Goal: Find specific page/section: Find specific page/section

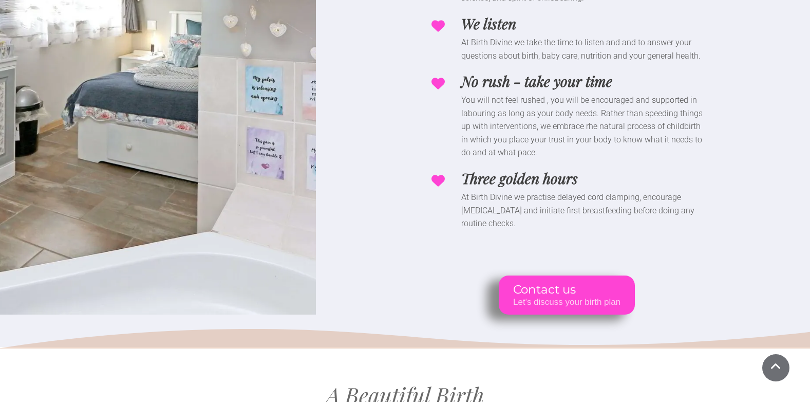
scroll to position [5289, 0]
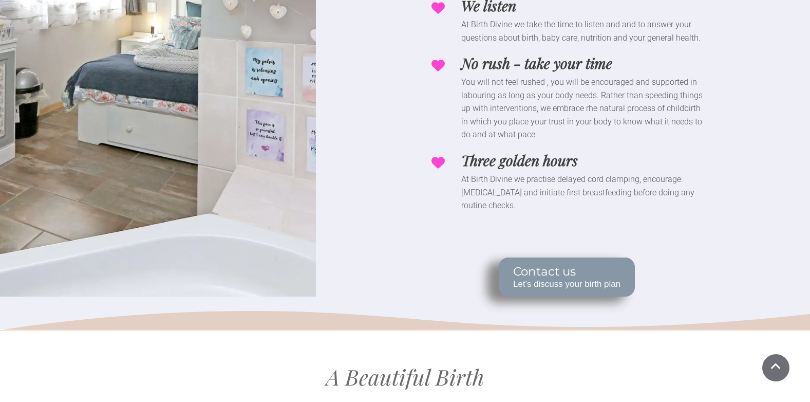
click at [562, 279] on span "Let's discuss your birth plan" at bounding box center [566, 284] width 107 height 10
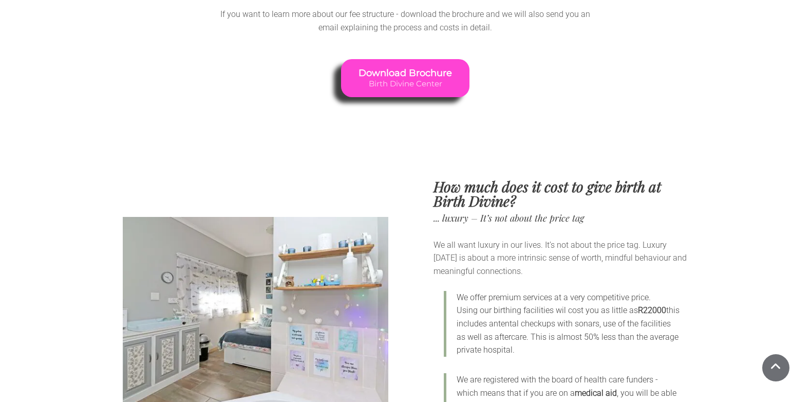
scroll to position [3472, 0]
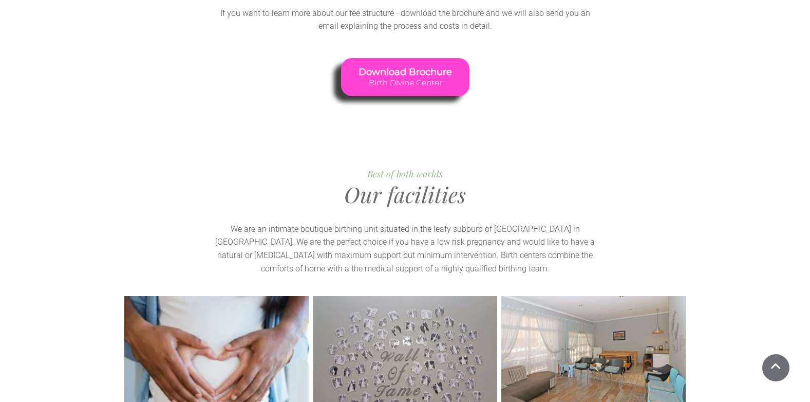
scroll to position [1181, 0]
